Goal: Complete application form

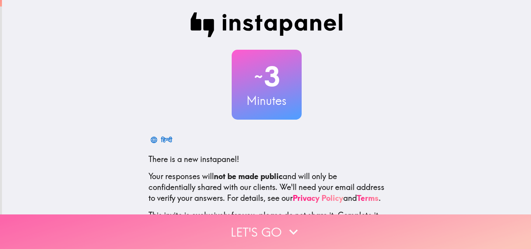
click at [269, 219] on button "Let's go" at bounding box center [265, 232] width 531 height 35
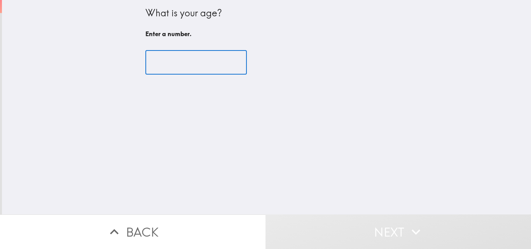
click at [211, 64] on input "number" at bounding box center [195, 63] width 101 height 24
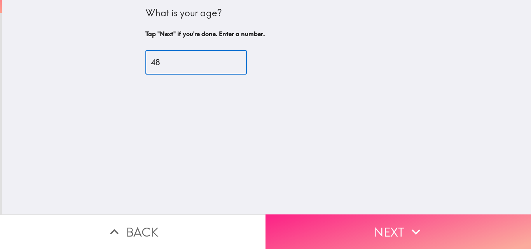
type input "48"
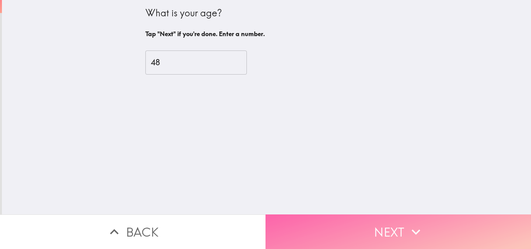
click at [341, 223] on button "Next" at bounding box center [399, 232] width 266 height 35
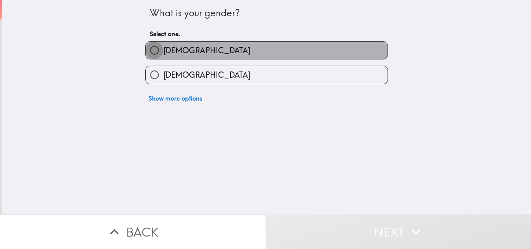
click at [147, 49] on input "[DEMOGRAPHIC_DATA]" at bounding box center [154, 50] width 17 height 17
radio input "true"
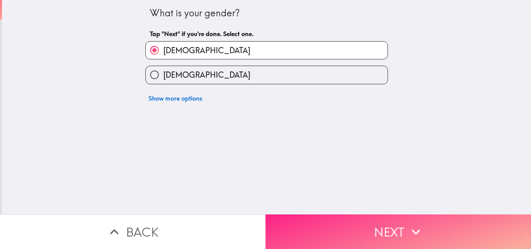
click at [376, 229] on button "Next" at bounding box center [399, 232] width 266 height 35
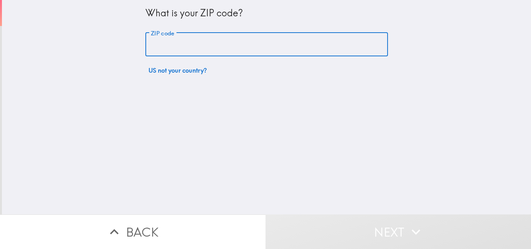
click at [175, 43] on input "ZIP code" at bounding box center [266, 45] width 243 height 24
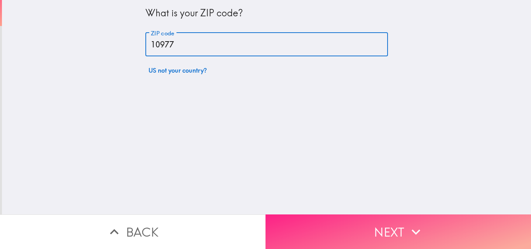
type input "10977"
click at [330, 224] on button "Next" at bounding box center [399, 232] width 266 height 35
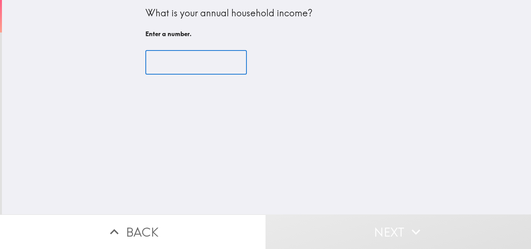
click at [174, 69] on input "number" at bounding box center [195, 63] width 101 height 24
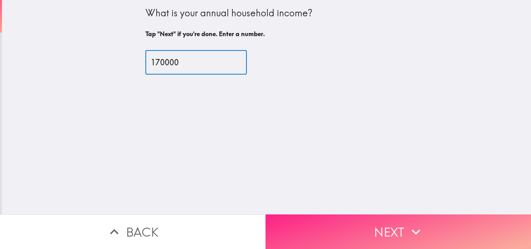
type input "170000"
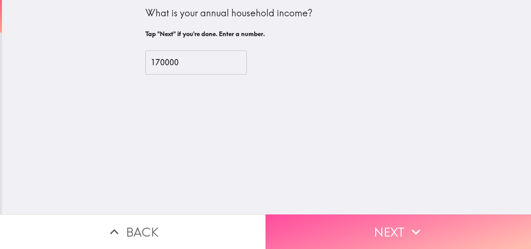
click at [387, 227] on button "Next" at bounding box center [399, 232] width 266 height 35
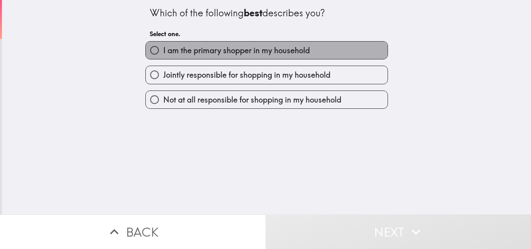
click at [185, 58] on label "I am the primary shopper in my household" at bounding box center [267, 50] width 242 height 17
click at [163, 58] on input "I am the primary shopper in my household" at bounding box center [154, 50] width 17 height 17
radio input "true"
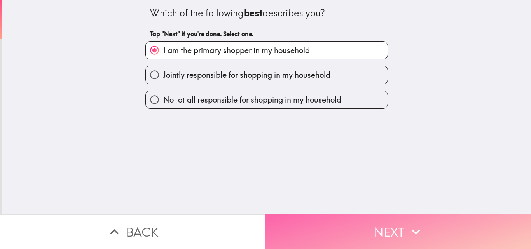
click at [317, 224] on button "Next" at bounding box center [399, 232] width 266 height 35
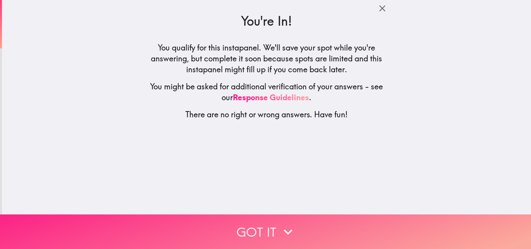
click at [297, 229] on button "Got it" at bounding box center [265, 232] width 531 height 35
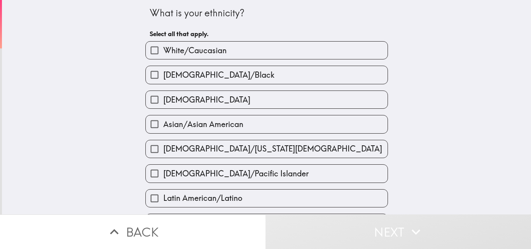
click at [150, 50] on input "White/Caucasian" at bounding box center [154, 50] width 17 height 17
checkbox input "true"
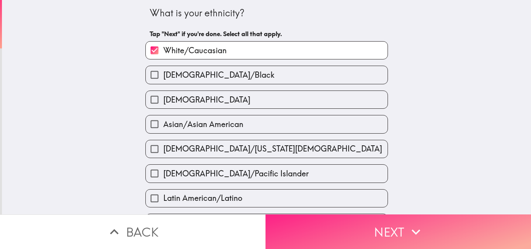
click at [342, 220] on button "Next" at bounding box center [399, 232] width 266 height 35
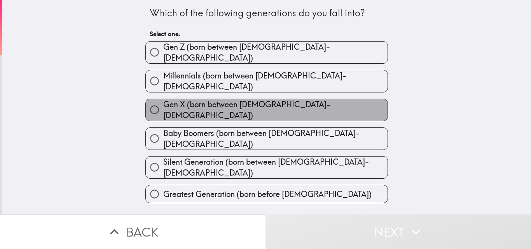
click at [250, 99] on span "Gen X (born between [DEMOGRAPHIC_DATA]-[DEMOGRAPHIC_DATA])" at bounding box center [275, 110] width 224 height 22
click at [163, 101] on input "Gen X (born between [DEMOGRAPHIC_DATA]-[DEMOGRAPHIC_DATA])" at bounding box center [154, 109] width 17 height 17
radio input "true"
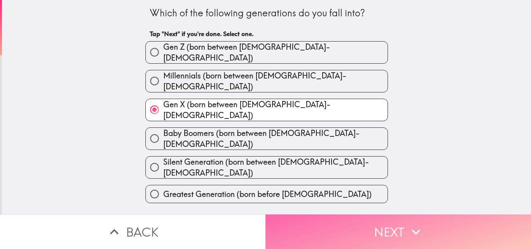
click at [367, 233] on button "Next" at bounding box center [399, 232] width 266 height 35
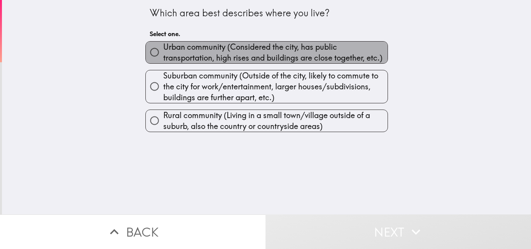
click at [303, 51] on span "Urban community (Considered the city, has public transportation, high rises and…" at bounding box center [275, 53] width 224 height 22
click at [163, 51] on input "Urban community (Considered the city, has public transportation, high rises and…" at bounding box center [154, 52] width 17 height 17
radio input "true"
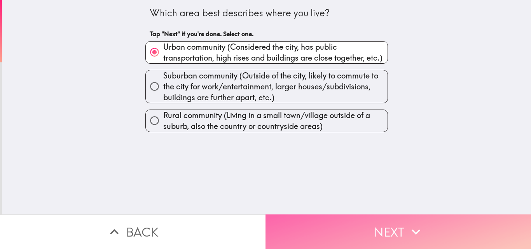
click at [364, 215] on button "Next" at bounding box center [399, 232] width 266 height 35
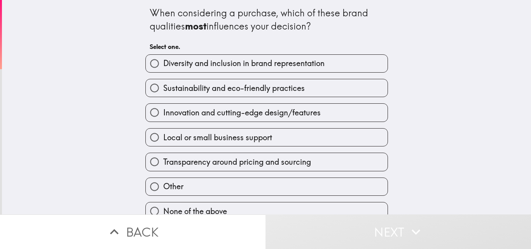
scroll to position [12, 0]
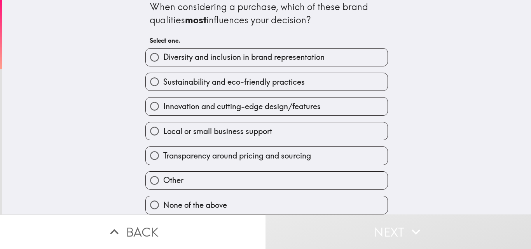
click at [157, 58] on input "Diversity and inclusion in brand representation" at bounding box center [154, 57] width 17 height 17
radio input "true"
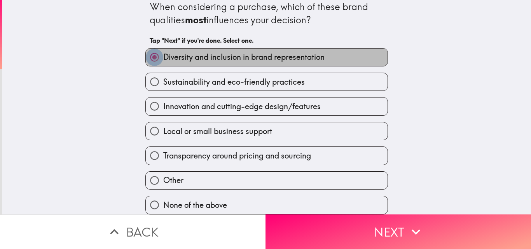
click at [148, 53] on input "Diversity and inclusion in brand representation" at bounding box center [154, 57] width 17 height 17
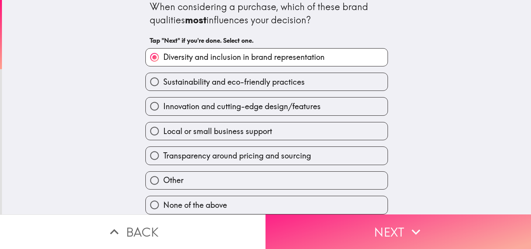
click at [345, 234] on button "Next" at bounding box center [399, 232] width 266 height 35
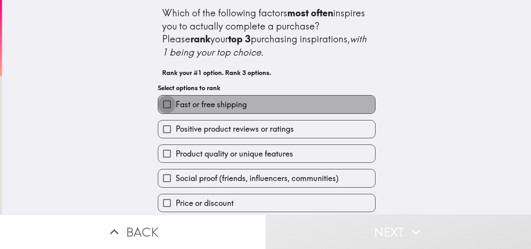
click at [162, 104] on input "Fast or free shipping" at bounding box center [166, 104] width 17 height 17
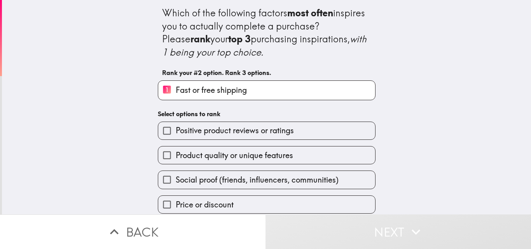
click at [161, 129] on input "Positive product reviews or ratings" at bounding box center [166, 130] width 17 height 17
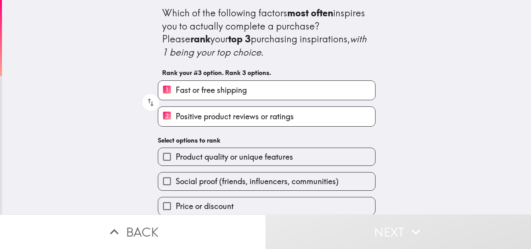
click at [161, 131] on div "Which of the following factors most often inspires you to actually complete a p…" at bounding box center [266, 134] width 249 height 269
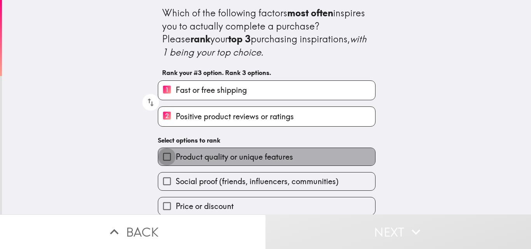
click at [158, 154] on input "Product quality or unique features" at bounding box center [166, 156] width 17 height 17
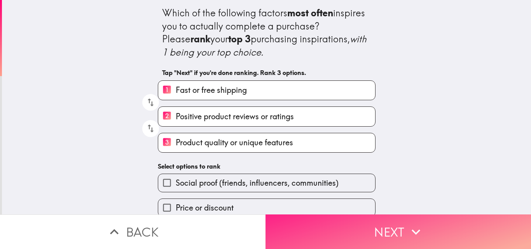
click at [304, 221] on button "Next" at bounding box center [399, 232] width 266 height 35
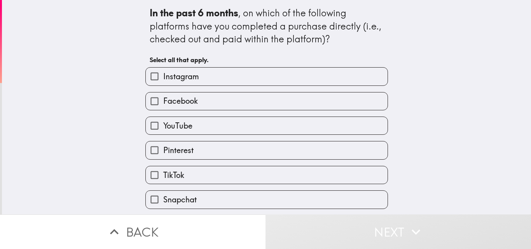
click at [146, 73] on input "Instagram" at bounding box center [154, 76] width 17 height 17
checkbox input "true"
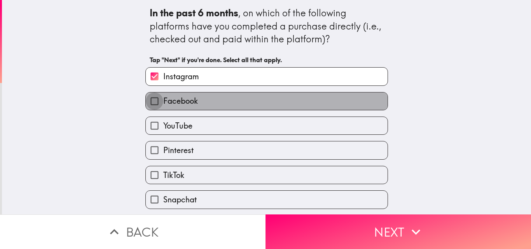
click at [149, 103] on input "Facebook" at bounding box center [154, 101] width 17 height 17
checkbox input "true"
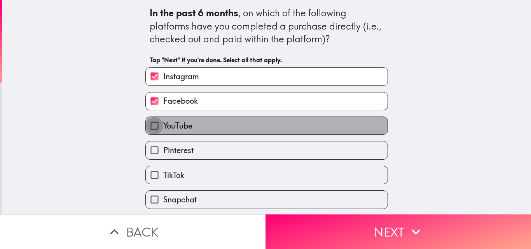
click at [147, 124] on input "YouTube" at bounding box center [154, 125] width 17 height 17
checkbox input "true"
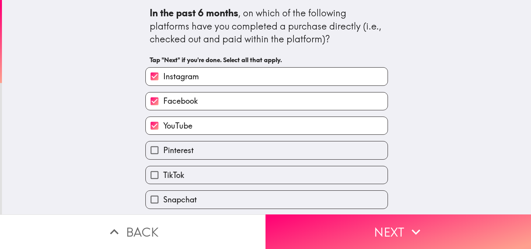
click at [146, 150] on input "Pinterest" at bounding box center [154, 150] width 17 height 17
checkbox input "true"
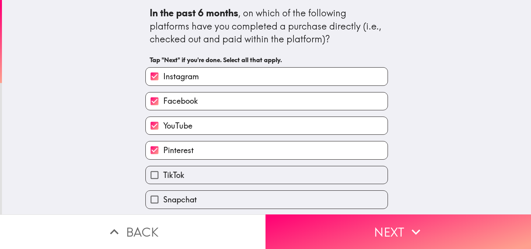
click at [150, 175] on input "TikTok" at bounding box center [154, 174] width 17 height 17
checkbox input "true"
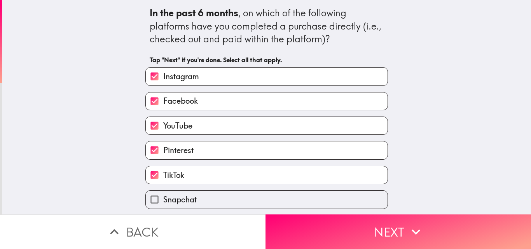
click at [149, 199] on input "Snapchat" at bounding box center [154, 199] width 17 height 17
checkbox input "true"
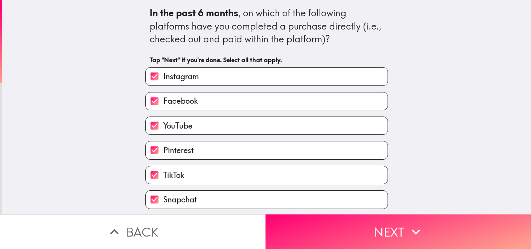
scroll to position [25, 0]
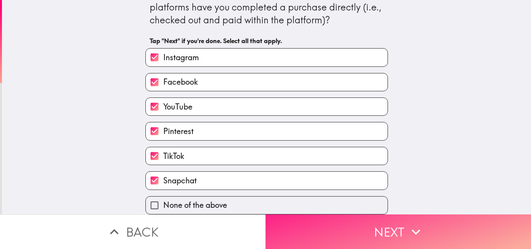
click at [301, 223] on button "Next" at bounding box center [399, 232] width 266 height 35
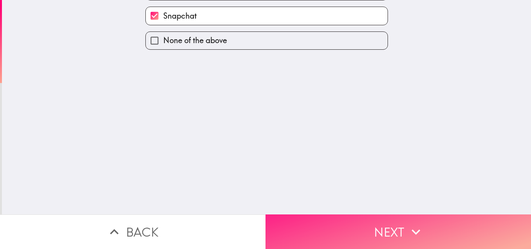
scroll to position [0, 0]
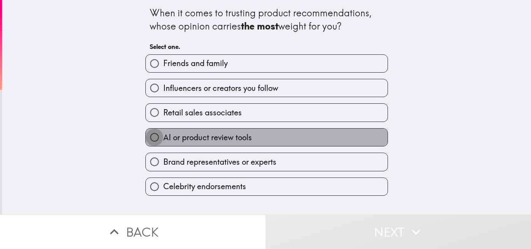
click at [156, 138] on input "AI or product review tools" at bounding box center [154, 137] width 17 height 17
radio input "true"
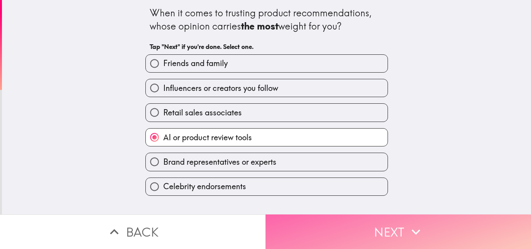
click at [322, 215] on button "Next" at bounding box center [399, 232] width 266 height 35
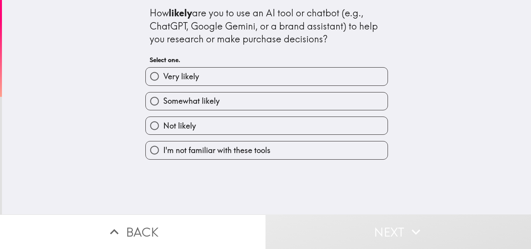
click at [173, 77] on span "Very likely" at bounding box center [181, 76] width 36 height 11
click at [163, 77] on input "Very likely" at bounding box center [154, 76] width 17 height 17
radio input "true"
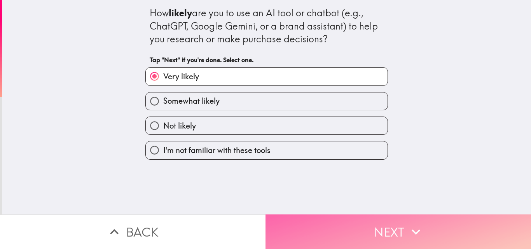
click at [355, 224] on button "Next" at bounding box center [399, 232] width 266 height 35
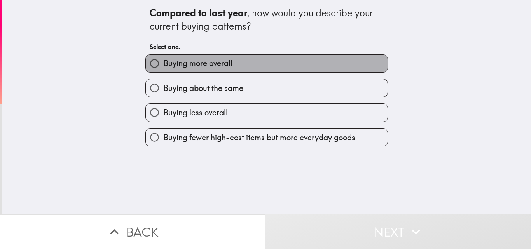
click at [184, 65] on span "Buying more overall" at bounding box center [197, 63] width 69 height 11
click at [163, 65] on input "Buying more overall" at bounding box center [154, 63] width 17 height 17
radio input "true"
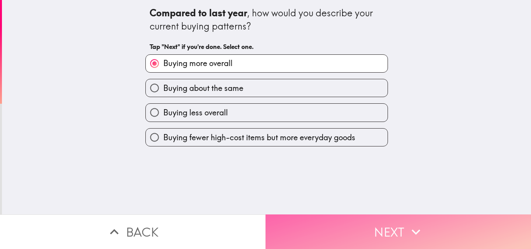
click at [363, 218] on button "Next" at bounding box center [399, 232] width 266 height 35
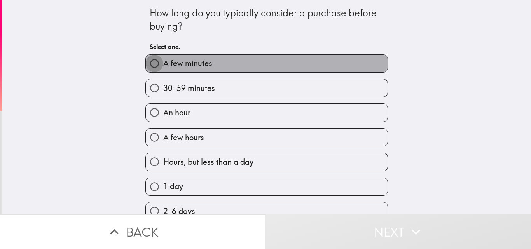
click at [147, 63] on input "A few minutes" at bounding box center [154, 63] width 17 height 17
radio input "true"
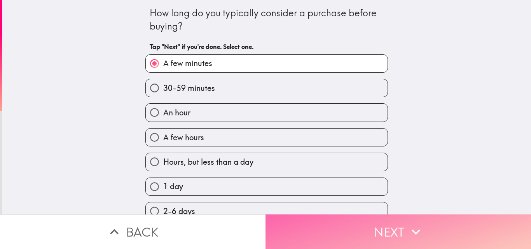
click at [340, 226] on button "Next" at bounding box center [399, 232] width 266 height 35
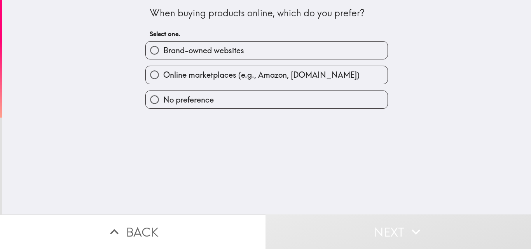
click at [163, 72] on span "Online marketplaces (e.g., Amazon, [DOMAIN_NAME])" at bounding box center [261, 75] width 196 height 11
click at [159, 72] on input "Online marketplaces (e.g., Amazon, [DOMAIN_NAME])" at bounding box center [154, 74] width 17 height 17
radio input "true"
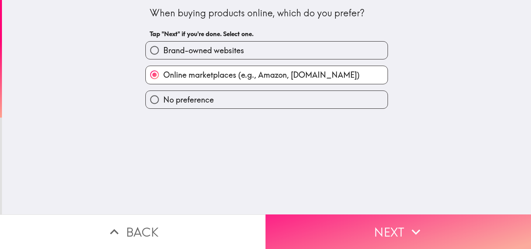
click at [292, 238] on button "Next" at bounding box center [399, 232] width 266 height 35
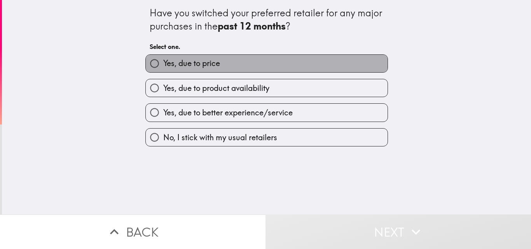
click at [168, 67] on span "Yes, due to price" at bounding box center [191, 63] width 57 height 11
click at [163, 67] on input "Yes, due to price" at bounding box center [154, 63] width 17 height 17
radio input "true"
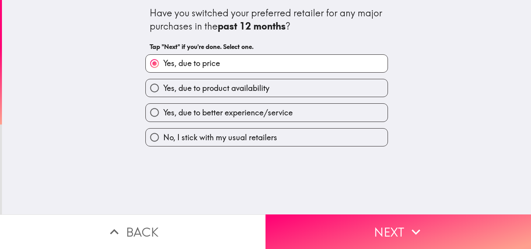
click at [168, 67] on span "Yes, due to price" at bounding box center [191, 63] width 57 height 11
click at [163, 67] on input "Yes, due to price" at bounding box center [154, 63] width 17 height 17
click at [163, 117] on span "Yes, due to better experience/service" at bounding box center [227, 112] width 129 height 11
click at [159, 117] on input "Yes, due to better experience/service" at bounding box center [154, 112] width 17 height 17
radio input "true"
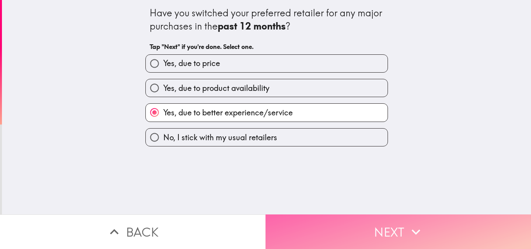
click at [360, 227] on button "Next" at bounding box center [399, 232] width 266 height 35
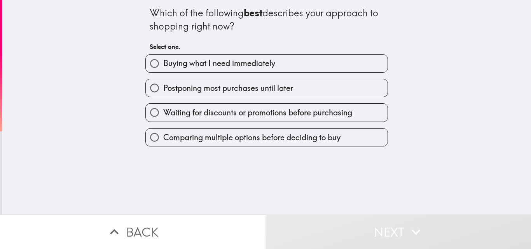
click at [201, 68] on span "Buying what I need immediately" at bounding box center [219, 63] width 112 height 11
click at [163, 68] on input "Buying what I need immediately" at bounding box center [154, 63] width 17 height 17
radio input "true"
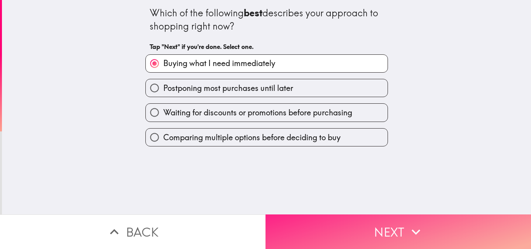
click at [339, 229] on button "Next" at bounding box center [399, 232] width 266 height 35
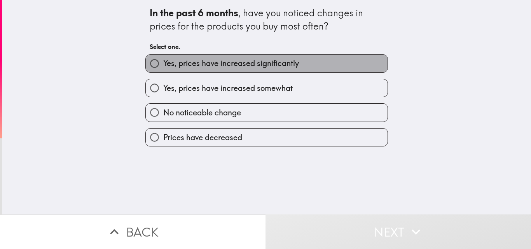
click at [255, 62] on span "Yes, prices have increased significantly" at bounding box center [231, 63] width 136 height 11
click at [163, 62] on input "Yes, prices have increased significantly" at bounding box center [154, 63] width 17 height 17
radio input "true"
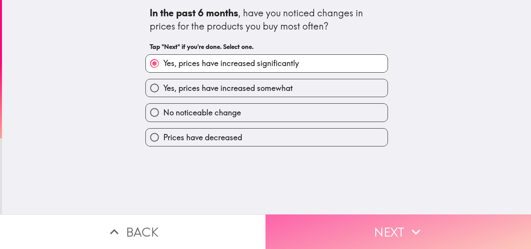
click at [461, 219] on button "Next" at bounding box center [399, 232] width 266 height 35
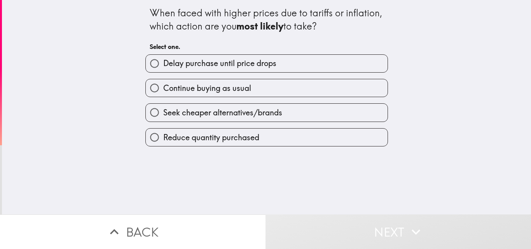
click at [186, 65] on span "Delay purchase until price drops" at bounding box center [219, 63] width 113 height 11
click at [163, 65] on input "Delay purchase until price drops" at bounding box center [154, 63] width 17 height 17
radio input "true"
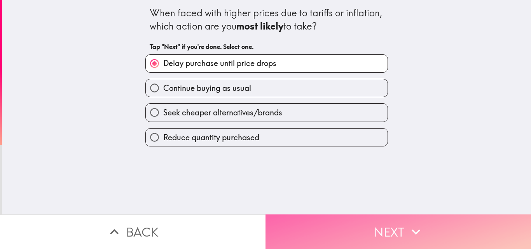
click at [354, 241] on button "Next" at bounding box center [399, 232] width 266 height 35
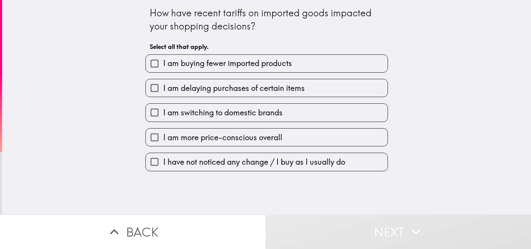
click at [209, 66] on span "I am buying fewer imported products" at bounding box center [227, 63] width 129 height 11
click at [163, 66] on input "I am buying fewer imported products" at bounding box center [154, 63] width 17 height 17
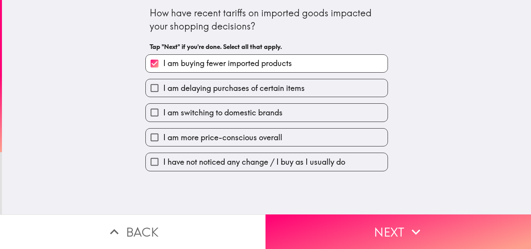
click at [209, 66] on span "I am buying fewer imported products" at bounding box center [227, 63] width 129 height 11
click at [163, 66] on input "I am buying fewer imported products" at bounding box center [154, 63] width 17 height 17
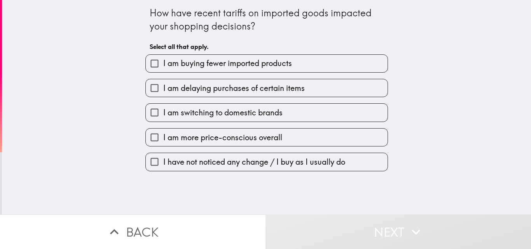
click at [351, 237] on button "Next" at bounding box center [399, 232] width 266 height 35
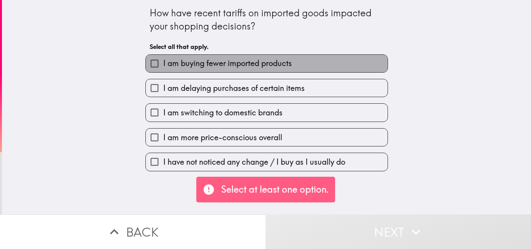
click at [208, 61] on span "I am buying fewer imported products" at bounding box center [227, 63] width 129 height 11
click at [163, 61] on input "I am buying fewer imported products" at bounding box center [154, 63] width 17 height 17
checkbox input "true"
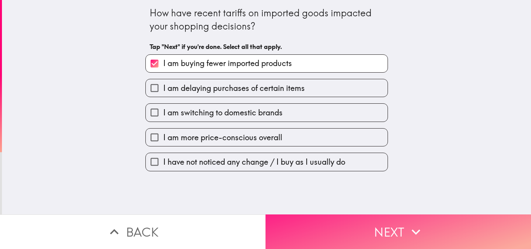
click at [305, 223] on button "Next" at bounding box center [399, 232] width 266 height 35
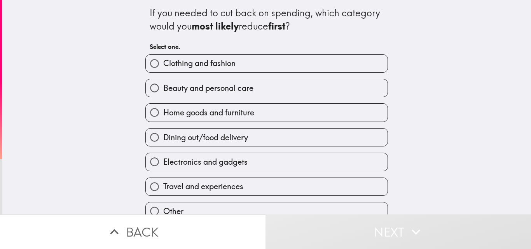
scroll to position [37, 0]
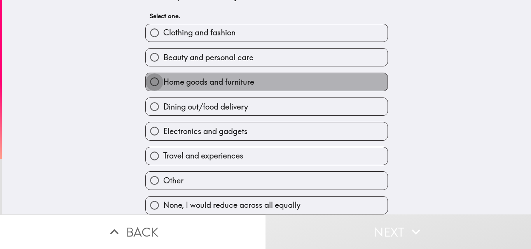
click at [146, 77] on input "Home goods and furniture" at bounding box center [154, 81] width 17 height 17
radio input "true"
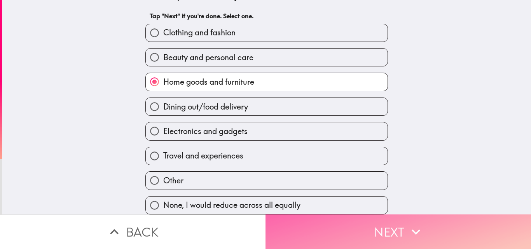
click at [355, 242] on button "Next" at bounding box center [399, 232] width 266 height 35
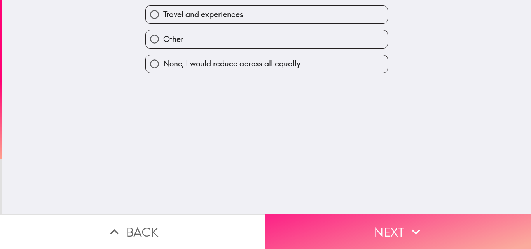
scroll to position [0, 0]
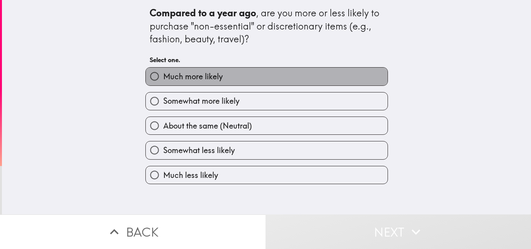
click at [169, 72] on span "Much more likely" at bounding box center [192, 76] width 59 height 11
click at [163, 72] on input "Much more likely" at bounding box center [154, 76] width 17 height 17
radio input "true"
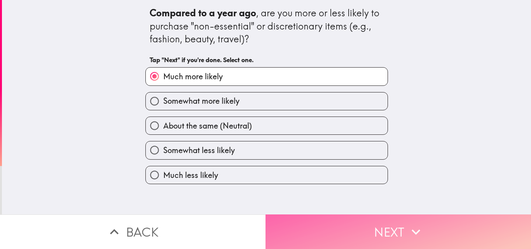
click at [362, 236] on button "Next" at bounding box center [399, 232] width 266 height 35
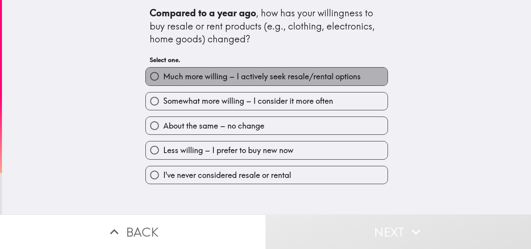
click at [178, 73] on span "Much more willing – I actively seek resale/rental options" at bounding box center [262, 76] width 198 height 11
click at [163, 73] on input "Much more willing – I actively seek resale/rental options" at bounding box center [154, 76] width 17 height 17
radio input "true"
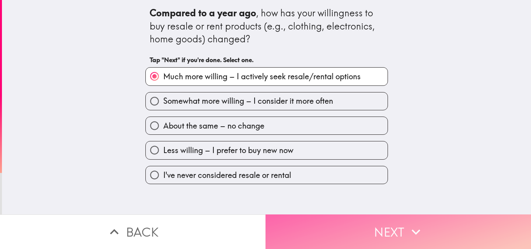
click at [346, 227] on button "Next" at bounding box center [399, 232] width 266 height 35
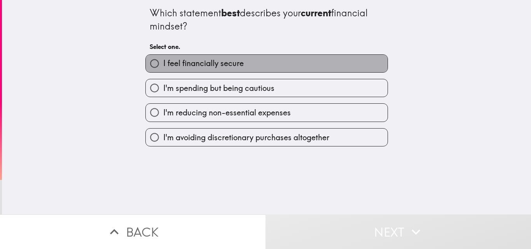
click at [182, 64] on span "I feel financially secure" at bounding box center [203, 63] width 80 height 11
click at [163, 64] on input "I feel financially secure" at bounding box center [154, 63] width 17 height 17
radio input "true"
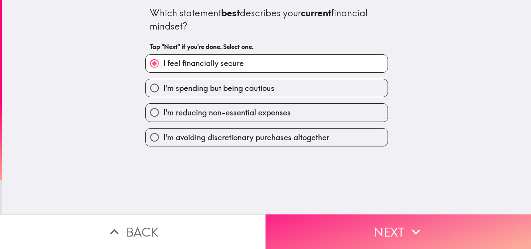
click at [355, 225] on button "Next" at bounding box center [399, 232] width 266 height 35
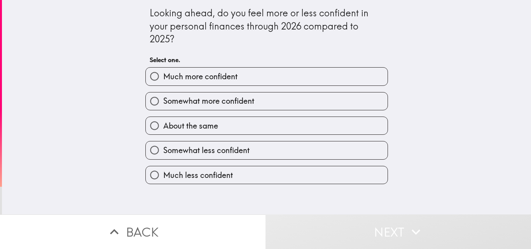
click at [186, 69] on label "Much more confident" at bounding box center [267, 76] width 242 height 17
click at [163, 69] on input "Much more confident" at bounding box center [154, 76] width 17 height 17
radio input "true"
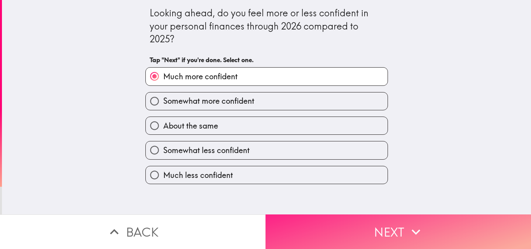
click at [333, 229] on button "Next" at bounding box center [399, 232] width 266 height 35
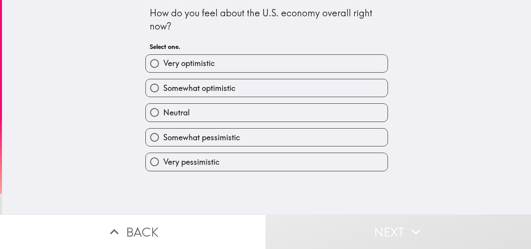
click at [163, 63] on span "Very optimistic" at bounding box center [189, 63] width 52 height 11
click at [160, 63] on input "Very optimistic" at bounding box center [154, 63] width 17 height 17
radio input "true"
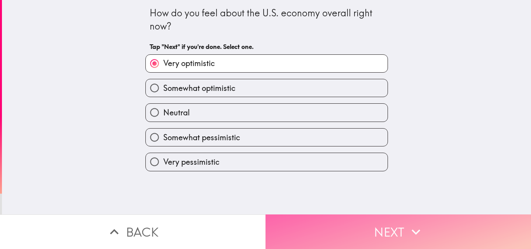
click at [348, 226] on button "Next" at bounding box center [399, 232] width 266 height 35
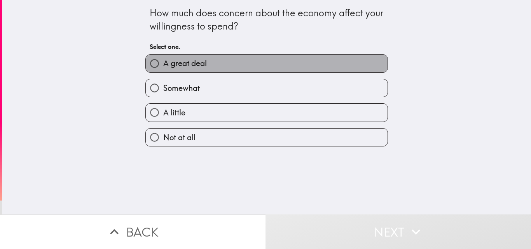
click at [178, 65] on span "A great deal" at bounding box center [185, 63] width 44 height 11
click at [163, 65] on input "A great deal" at bounding box center [154, 63] width 17 height 17
radio input "true"
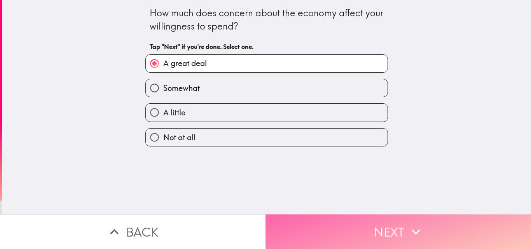
click at [360, 224] on button "Next" at bounding box center [399, 232] width 266 height 35
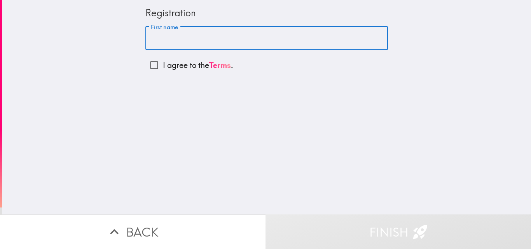
click at [171, 38] on input "First name" at bounding box center [266, 38] width 243 height 24
type input "wool jhon"
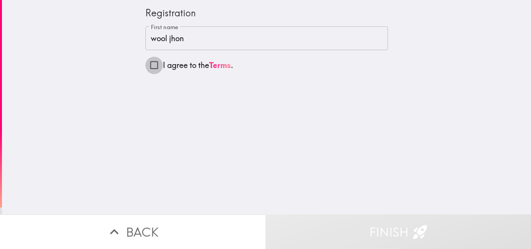
click at [149, 66] on input "I agree to the Terms ." at bounding box center [153, 64] width 17 height 17
checkbox input "true"
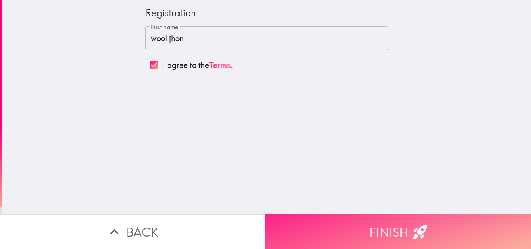
click at [348, 221] on button "Finish" at bounding box center [399, 232] width 266 height 35
